Goal: Information Seeking & Learning: Compare options

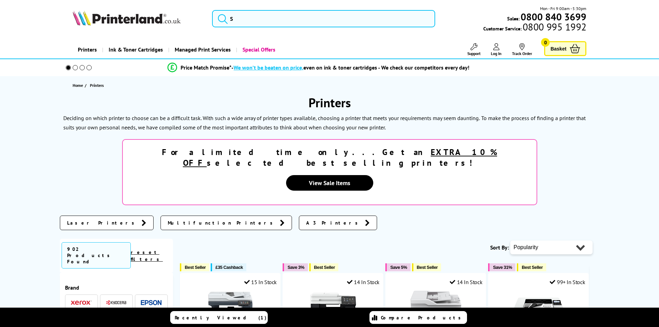
click at [86, 51] on link "Printers" at bounding box center [87, 50] width 29 height 18
drag, startPoint x: 0, startPoint y: 0, endPoint x: 89, endPoint y: 48, distance: 100.8
click at [89, 48] on link "Printers" at bounding box center [87, 50] width 29 height 18
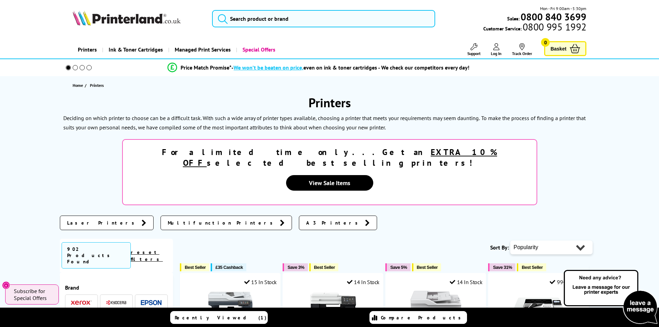
click at [92, 53] on link "Printers" at bounding box center [87, 50] width 29 height 18
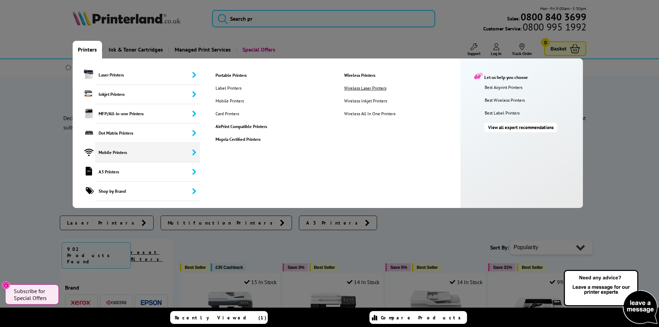
click at [357, 87] on link "Wireless Laser Printers" at bounding box center [373, 88] width 68 height 6
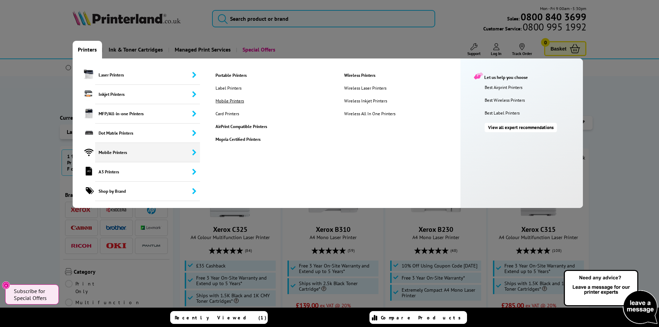
click at [235, 100] on link "Mobile Printers" at bounding box center [233, 101] width 46 height 6
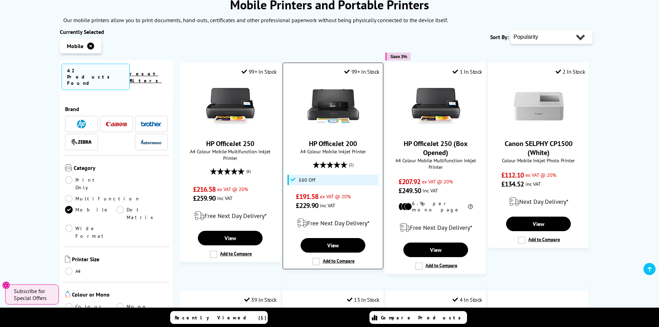
scroll to position [104, 0]
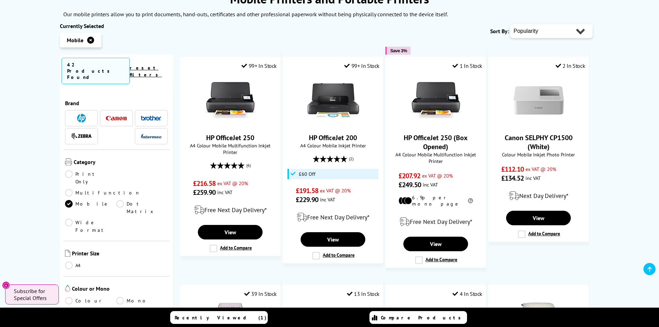
click at [67, 262] on link "A4" at bounding box center [91, 266] width 52 height 8
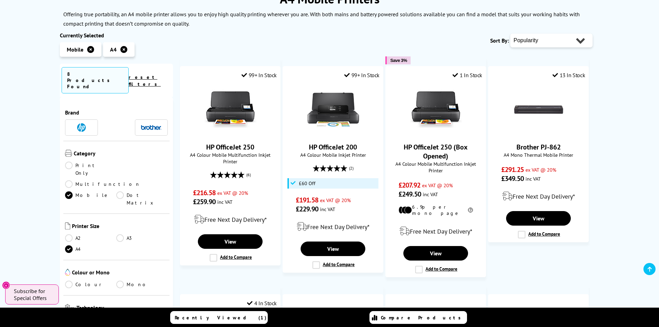
click at [4, 287] on icon "Close" at bounding box center [6, 286] width 6 height 6
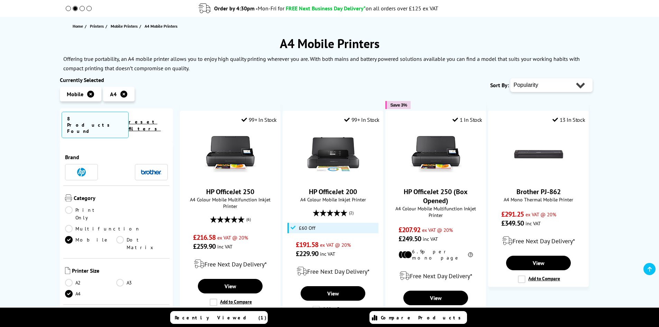
scroll to position [69, 0]
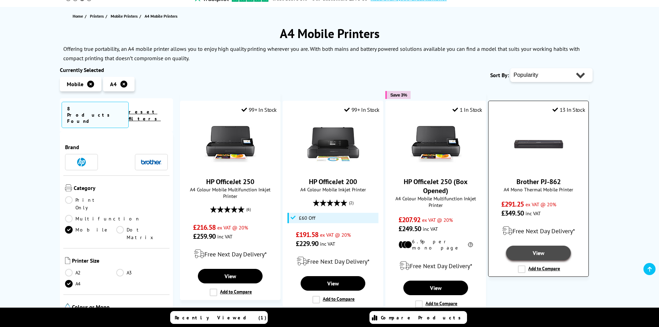
click at [542, 253] on link "View" at bounding box center [538, 253] width 64 height 15
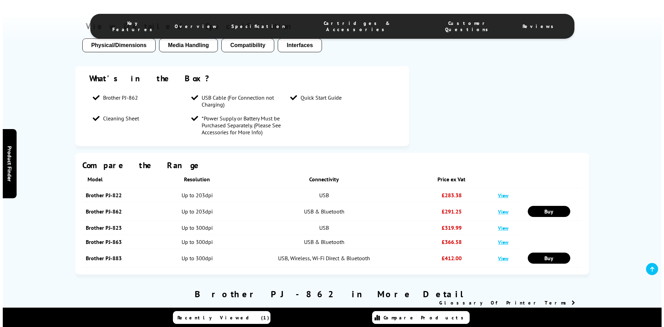
scroll to position [484, 0]
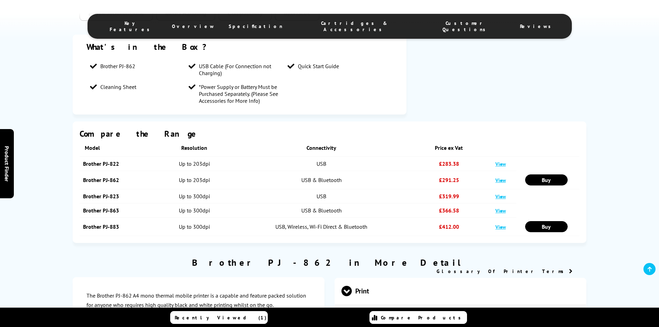
click at [431, 319] on span "Compare Products" at bounding box center [423, 317] width 84 height 6
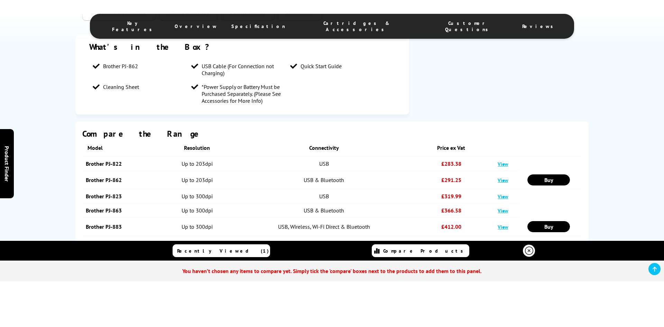
click at [647, 271] on div "You haven’t chosen any items to compare yet. Simply tick the 'compare' boxes ne…" at bounding box center [332, 270] width 664 height 21
click at [654, 272] on link at bounding box center [655, 269] width 12 height 12
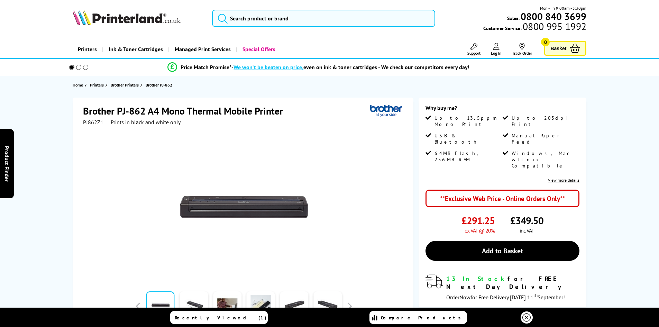
scroll to position [0, 0]
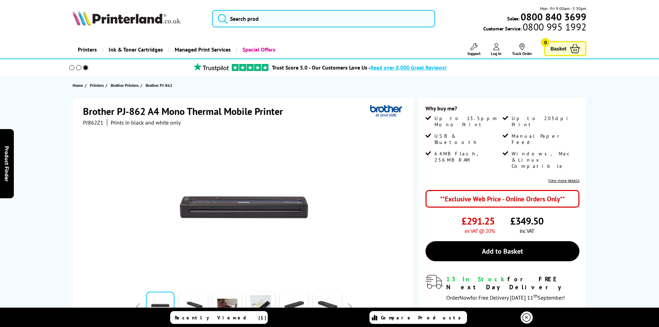
click at [561, 178] on link "View more details" at bounding box center [563, 180] width 31 height 5
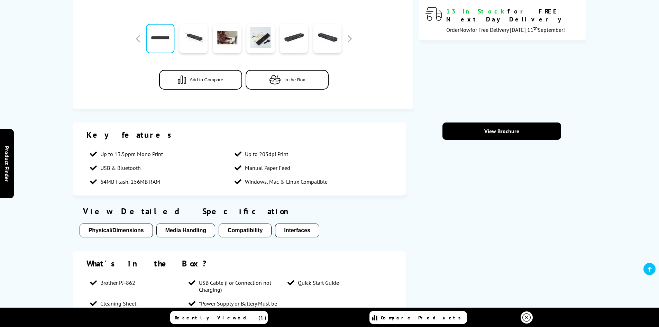
scroll to position [96, 0]
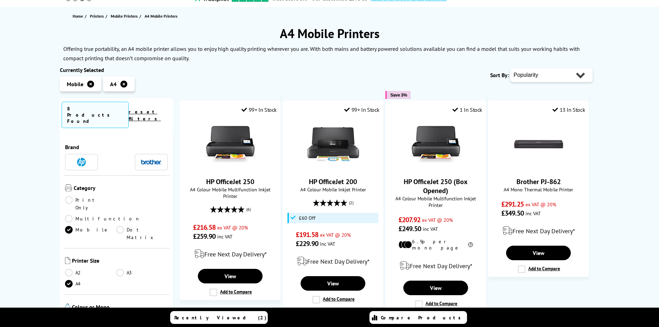
click at [70, 196] on link "Print Only" at bounding box center [91, 203] width 52 height 15
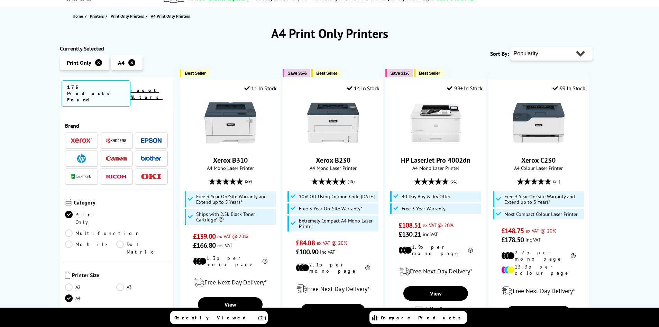
click at [71, 240] on link "Mobile" at bounding box center [91, 247] width 52 height 15
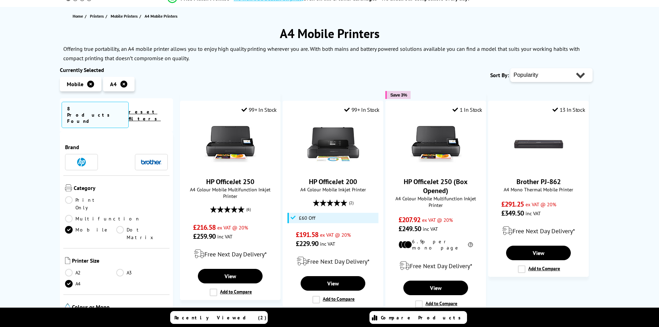
click at [121, 215] on link "Multifunction" at bounding box center [102, 219] width 75 height 8
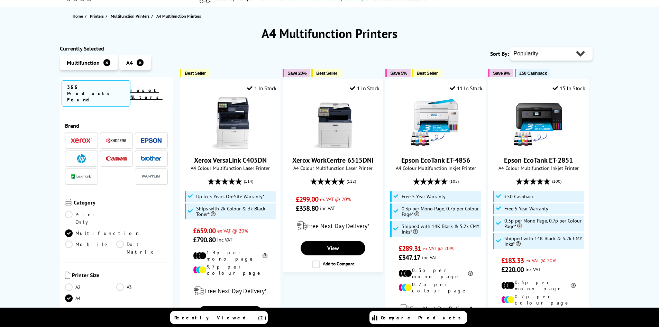
click at [73, 240] on link "Mobile" at bounding box center [91, 247] width 52 height 15
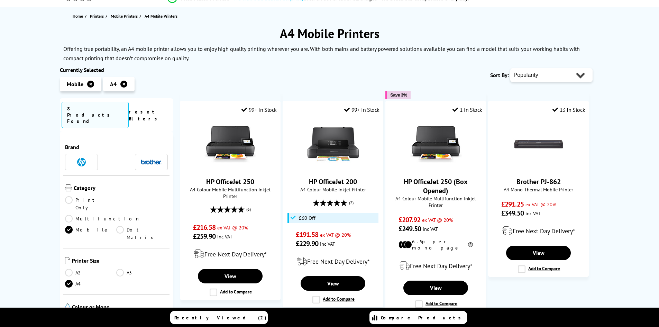
click at [582, 73] on select "Popularity Rating Price - Low to High Price - High to Low Running Costs - Low t…" at bounding box center [551, 75] width 82 height 14
select select "Price Ascending"
click at [510, 68] on select "Popularity Rating Price - Low to High Price - High to Low Running Costs - Low t…" at bounding box center [551, 75] width 82 height 14
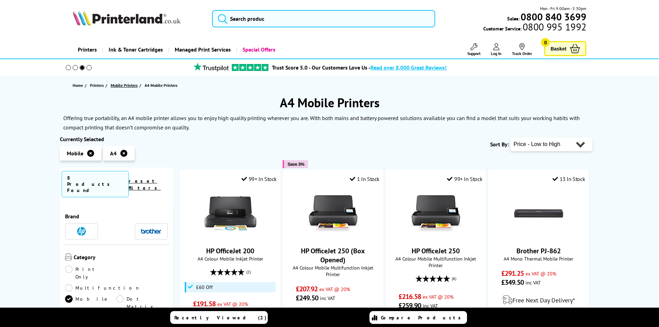
drag, startPoint x: 612, startPoint y: 0, endPoint x: 129, endPoint y: 86, distance: 489.8
click at [129, 86] on span "Mobile Printers" at bounding box center [124, 85] width 27 height 7
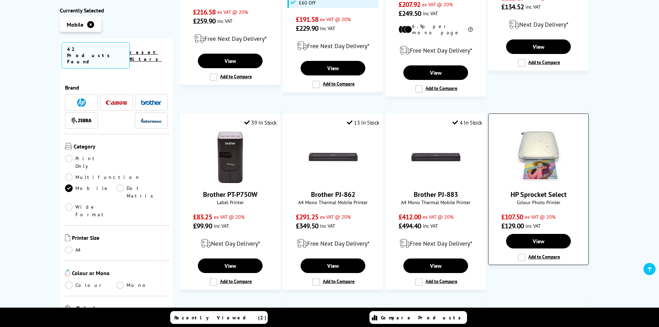
scroll to position [277, 0]
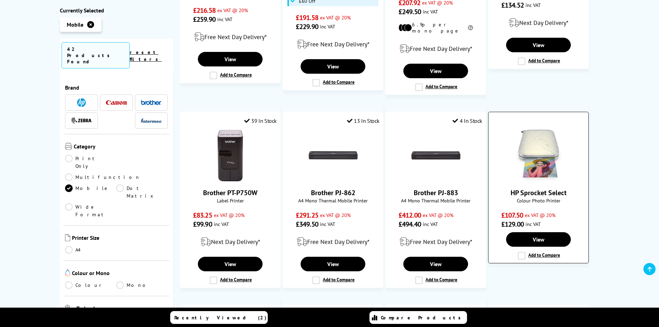
click at [542, 165] on img at bounding box center [539, 155] width 52 height 52
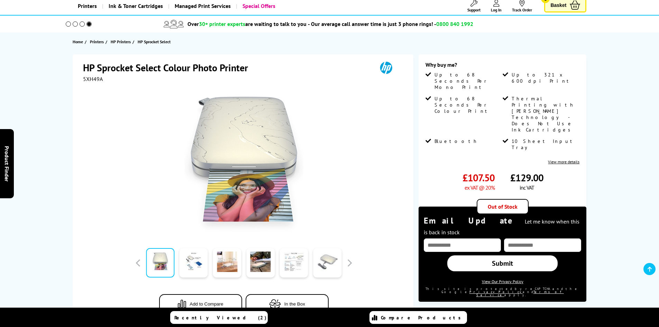
scroll to position [69, 0]
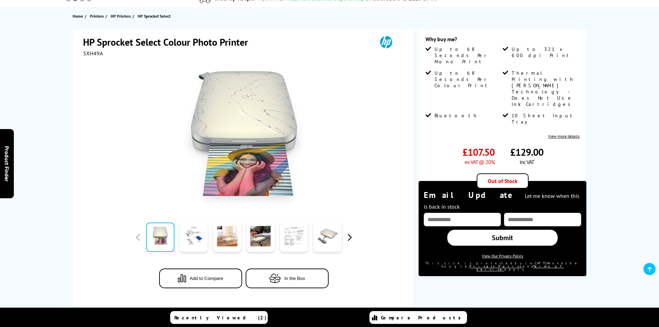
click at [349, 241] on button "button" at bounding box center [349, 237] width 10 height 10
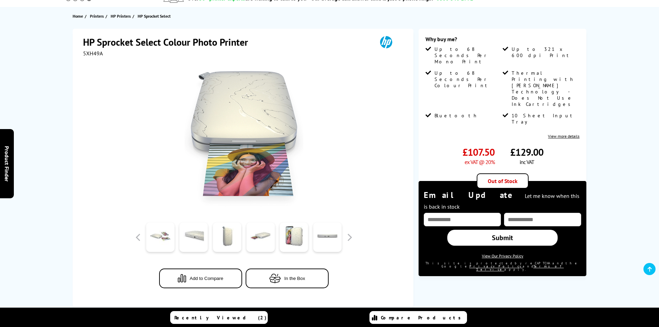
click at [573, 134] on link "View more details" at bounding box center [563, 136] width 31 height 5
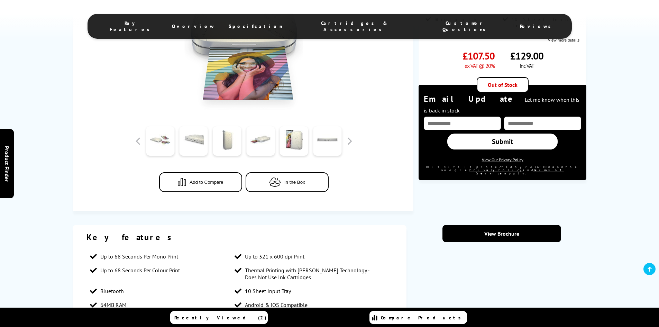
scroll to position [27, 0]
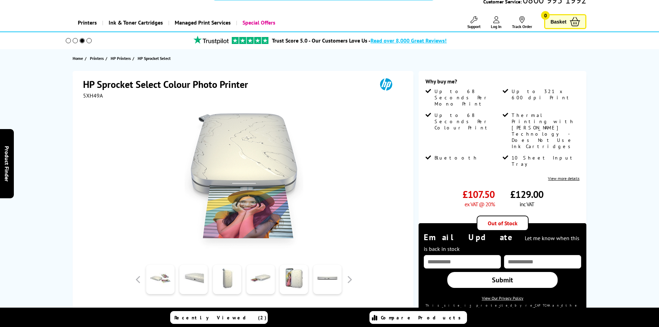
click at [270, 166] on img at bounding box center [244, 181] width 136 height 136
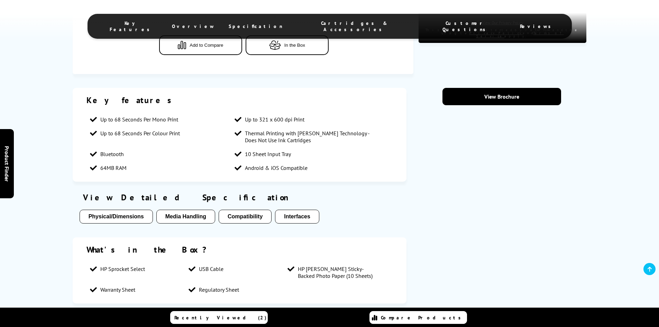
scroll to position [346, 0]
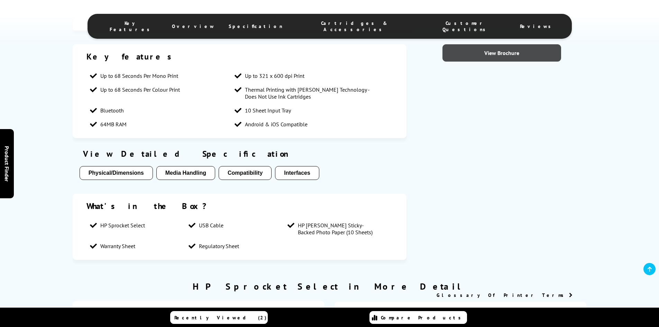
click at [522, 54] on link "View Brochure" at bounding box center [501, 52] width 119 height 17
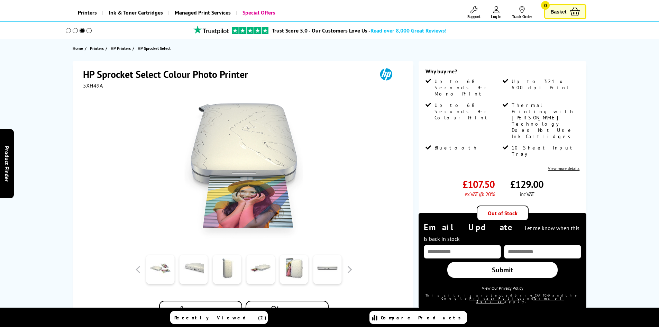
scroll to position [0, 0]
